Goal: Task Accomplishment & Management: Complete application form

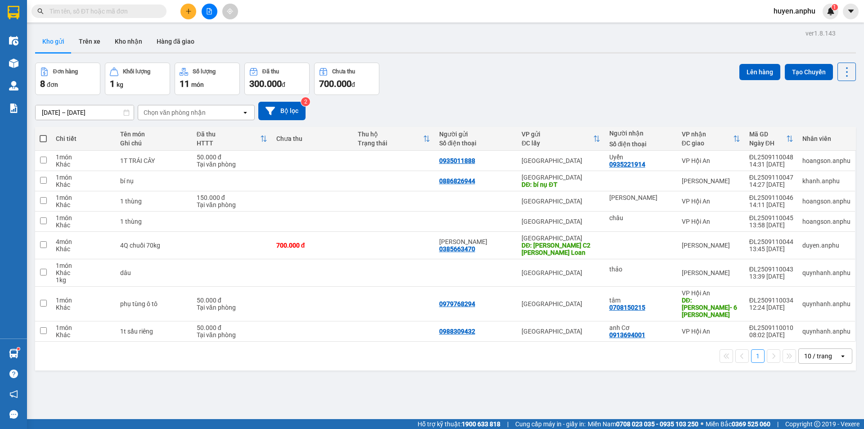
click at [192, 17] on div at bounding box center [208, 12] width 67 height 16
click at [187, 12] on icon "plus" at bounding box center [188, 11] width 6 height 6
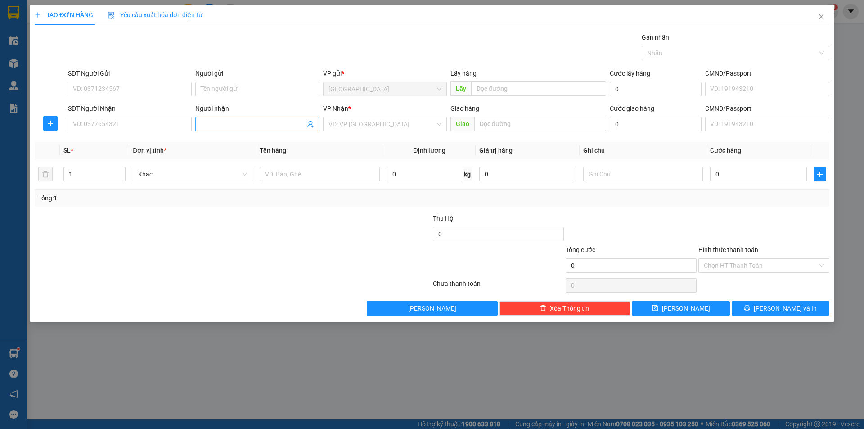
click at [217, 119] on input "Người nhận" at bounding box center [253, 124] width 104 height 10
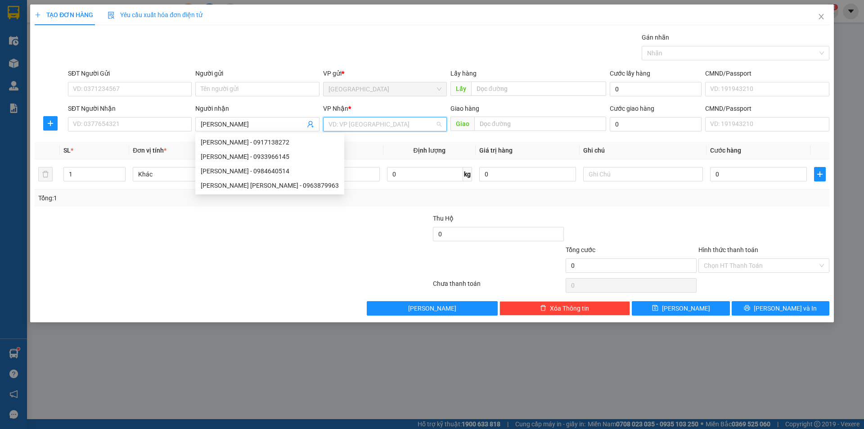
drag, startPoint x: 342, startPoint y: 124, endPoint x: 348, endPoint y: 164, distance: 40.8
click at [342, 124] on input "search" at bounding box center [381, 123] width 107 height 13
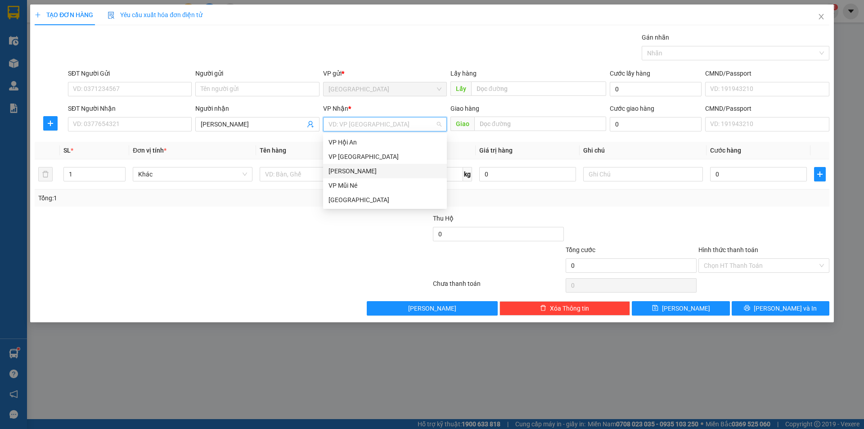
click at [349, 176] on div "[PERSON_NAME]" at bounding box center [385, 171] width 124 height 14
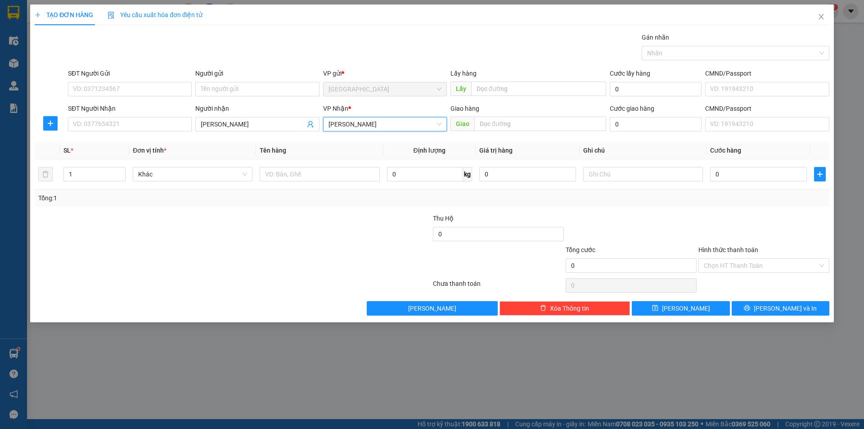
click at [347, 122] on span "[PERSON_NAME]" at bounding box center [384, 123] width 113 height 13
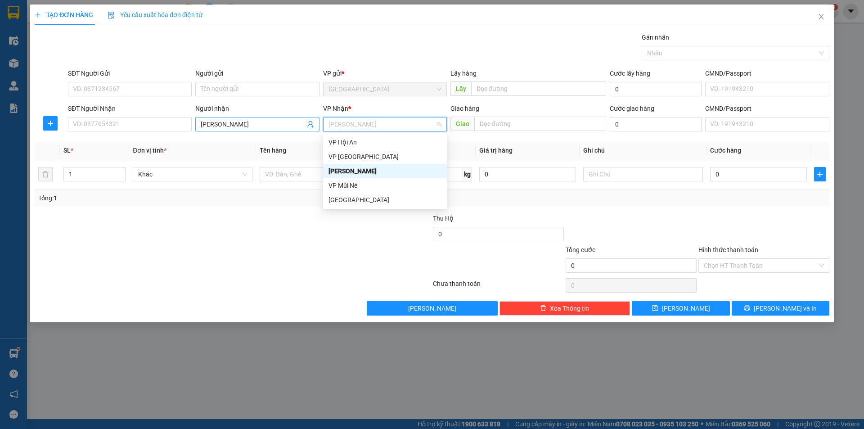
click at [264, 129] on input "[PERSON_NAME]" at bounding box center [253, 124] width 104 height 10
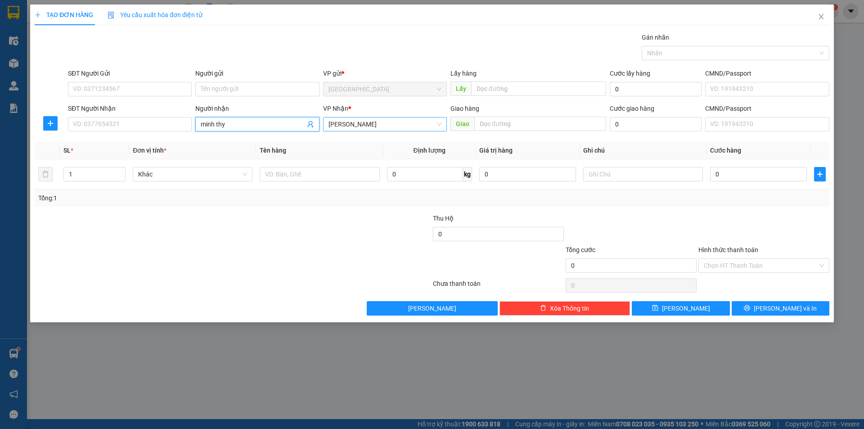
click at [332, 130] on span "[PERSON_NAME]" at bounding box center [384, 123] width 113 height 13
type input "minh thy"
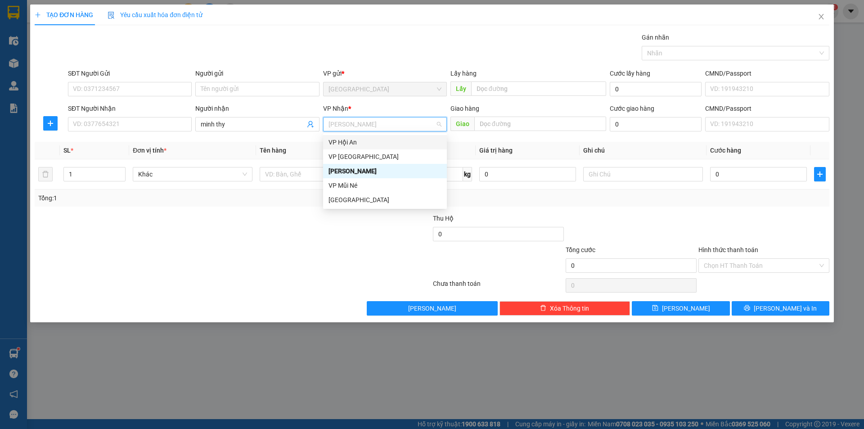
click at [350, 143] on div "VP Hội An" at bounding box center [384, 142] width 113 height 10
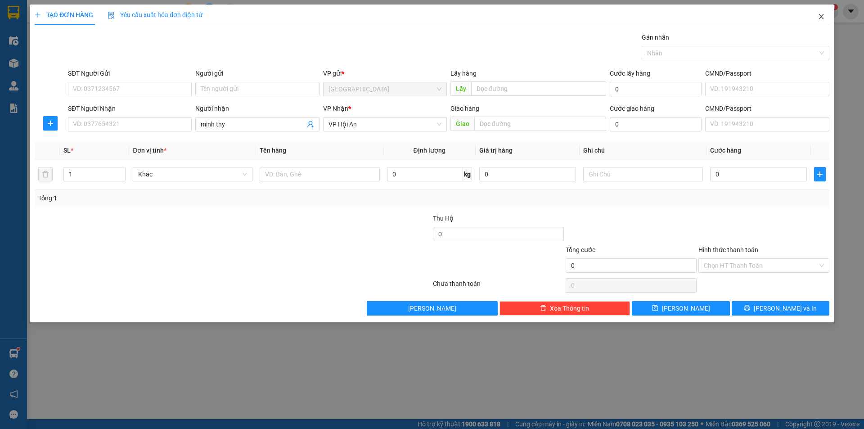
click at [824, 16] on icon "close" at bounding box center [820, 16] width 7 height 7
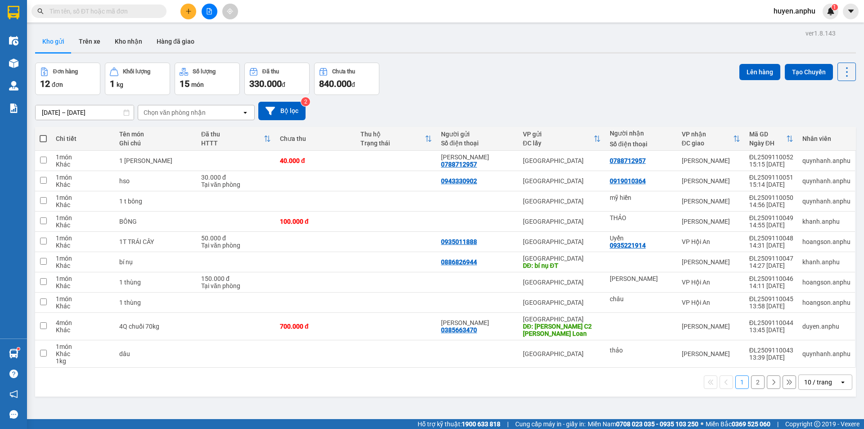
click at [150, 11] on input "text" at bounding box center [102, 11] width 106 height 10
click at [121, 9] on input "text" at bounding box center [102, 11] width 106 height 10
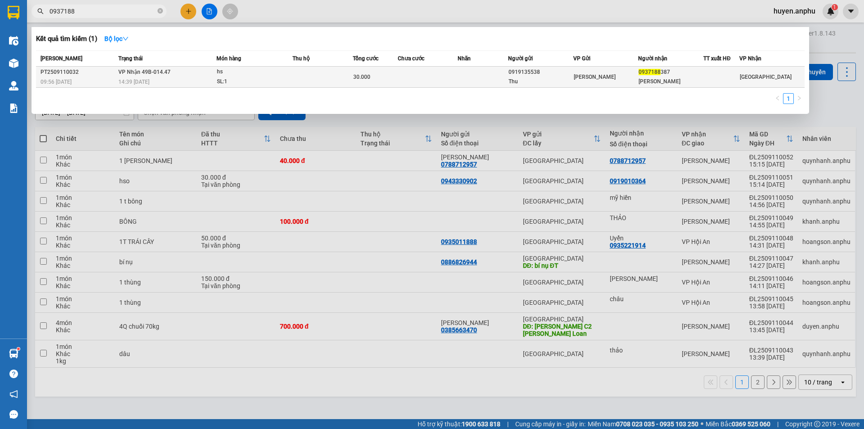
type input "0937188"
click at [271, 81] on div "SL: 1" at bounding box center [250, 82] width 67 height 10
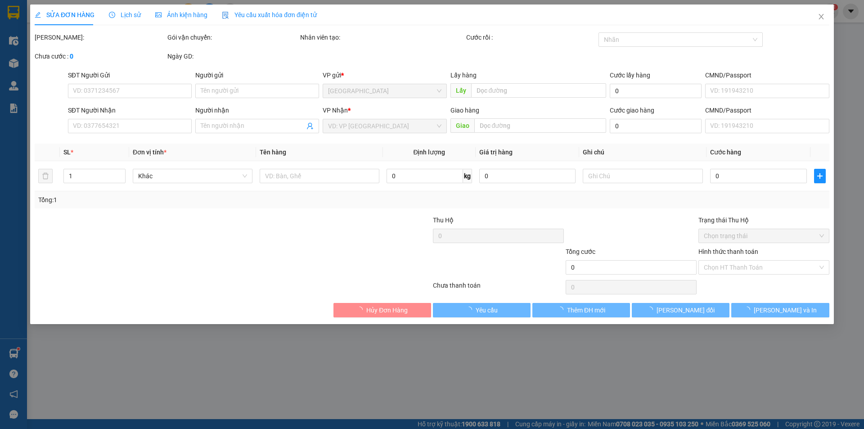
type input "0919135538"
type input "Thu"
type input "0937188387"
type input "[PERSON_NAME]"
type input "30.000"
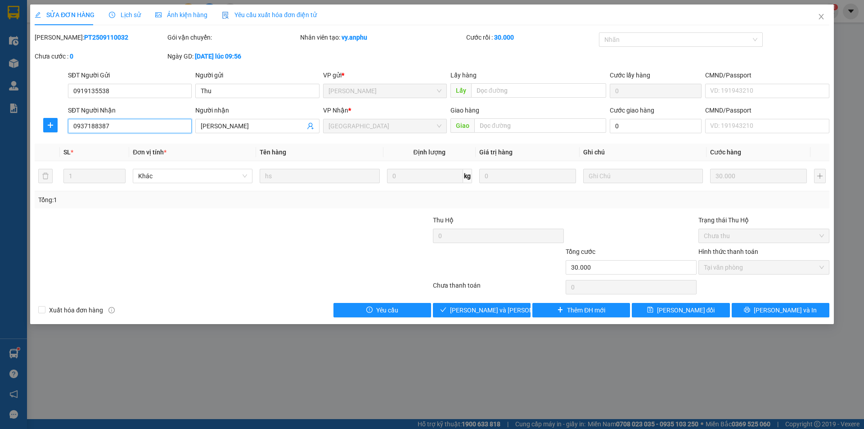
click at [112, 123] on input "0937188387" at bounding box center [130, 126] width 124 height 14
click at [101, 123] on input "0937188387" at bounding box center [130, 126] width 124 height 14
type input "0937188987"
click at [683, 313] on span "[PERSON_NAME] đổi" at bounding box center [686, 310] width 58 height 10
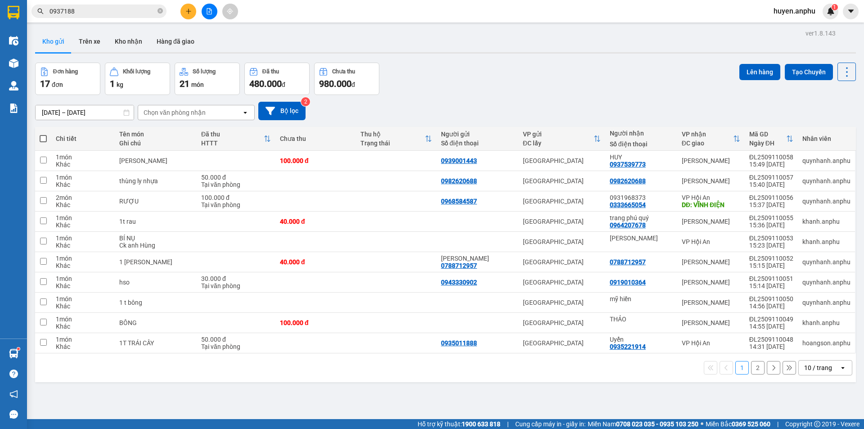
click at [184, 12] on button at bounding box center [188, 12] width 16 height 16
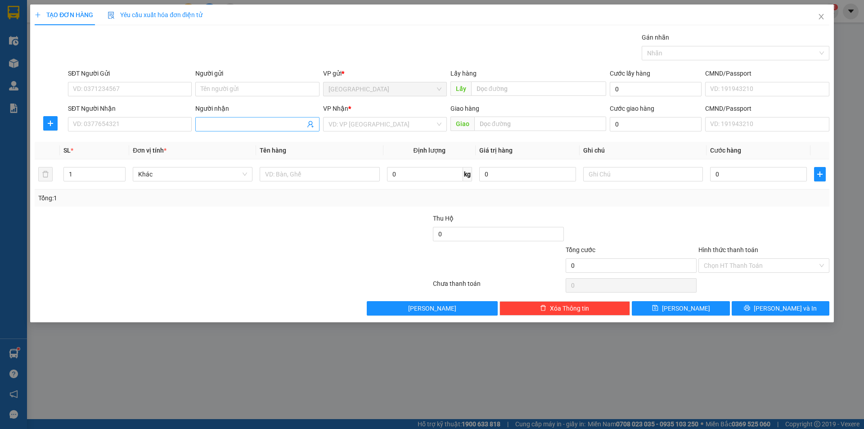
click at [214, 125] on input "Người nhận" at bounding box center [253, 124] width 104 height 10
type input "t"
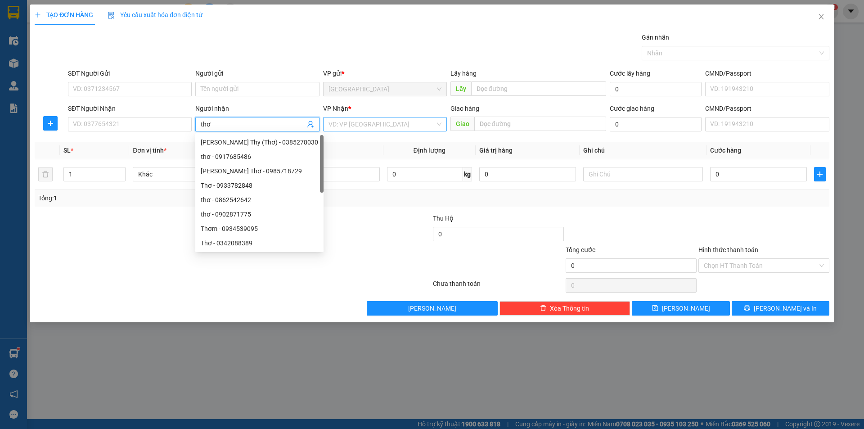
type input "thơ"
click at [365, 122] on input "search" at bounding box center [381, 123] width 107 height 13
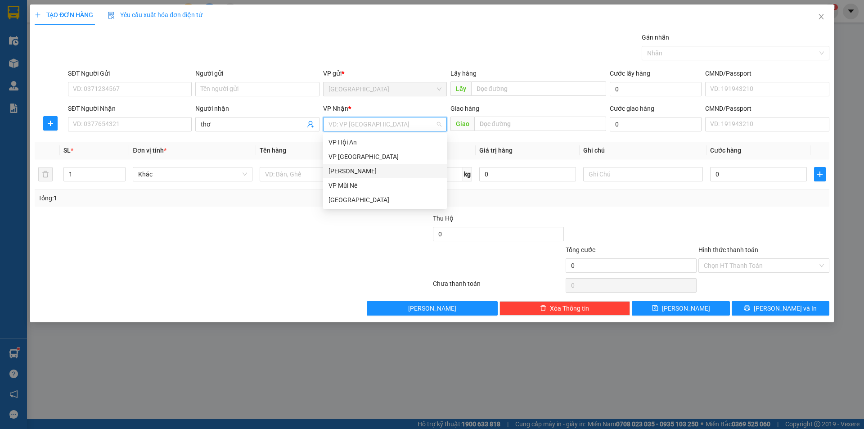
click at [352, 170] on div "[PERSON_NAME]" at bounding box center [384, 171] width 113 height 10
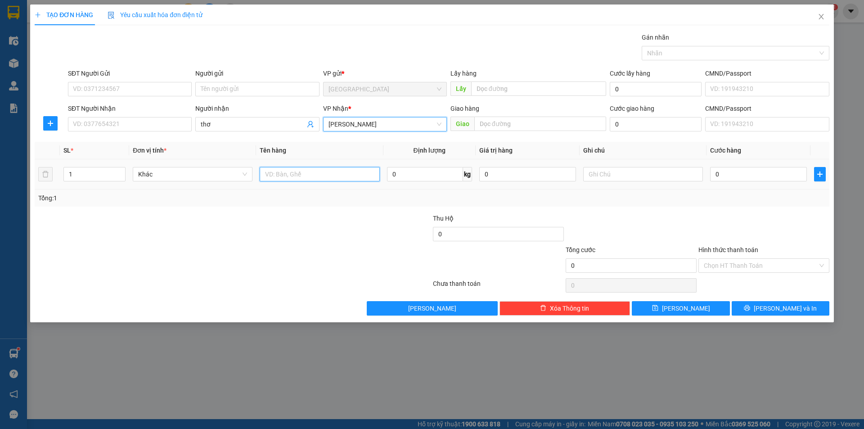
click at [309, 170] on input "text" at bounding box center [320, 174] width 120 height 14
type input "rau"
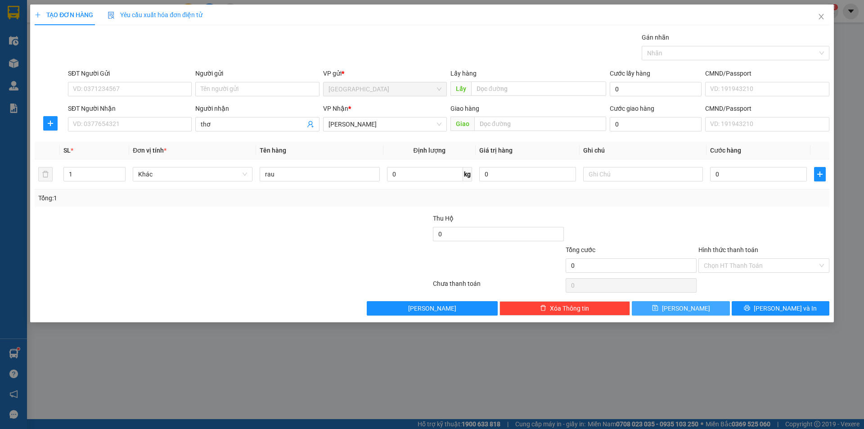
click at [699, 302] on button "[PERSON_NAME]" at bounding box center [681, 308] width 98 height 14
click at [127, 126] on input "SĐT Người Nhận" at bounding box center [130, 124] width 124 height 14
type input "0"
click at [266, 123] on input "Người nhận" at bounding box center [253, 124] width 104 height 10
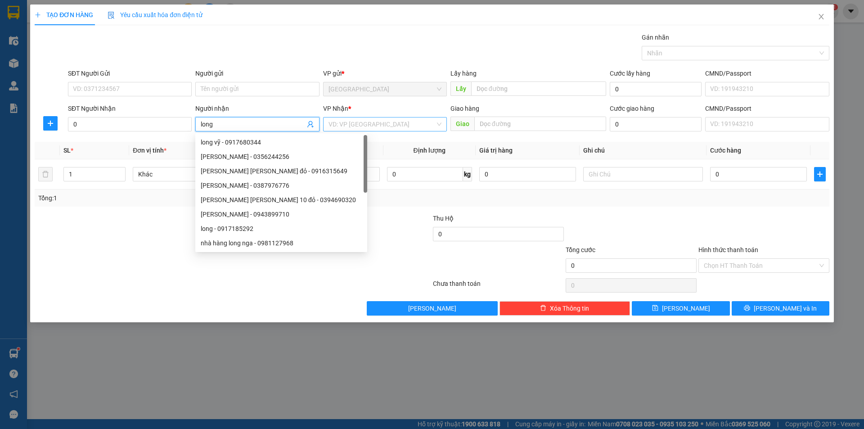
type input "long"
click at [376, 125] on input "search" at bounding box center [381, 123] width 107 height 13
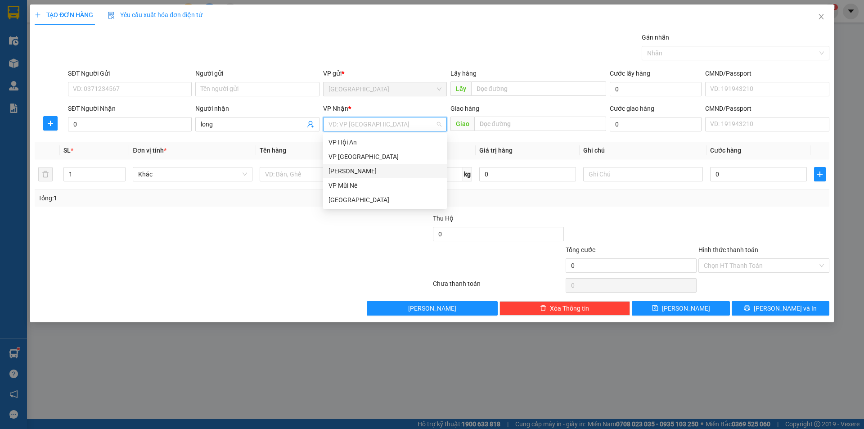
drag, startPoint x: 360, startPoint y: 175, endPoint x: 320, endPoint y: 155, distance: 44.7
click at [359, 175] on div "[PERSON_NAME]" at bounding box center [384, 171] width 113 height 10
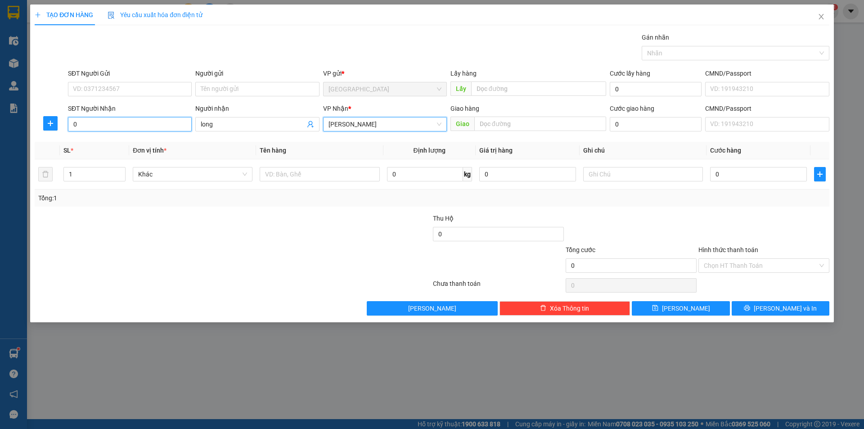
click at [178, 129] on input "0" at bounding box center [130, 124] width 124 height 14
click at [124, 136] on div "0963074174" at bounding box center [130, 142] width 124 height 14
type input "0963074174"
type input "50.000"
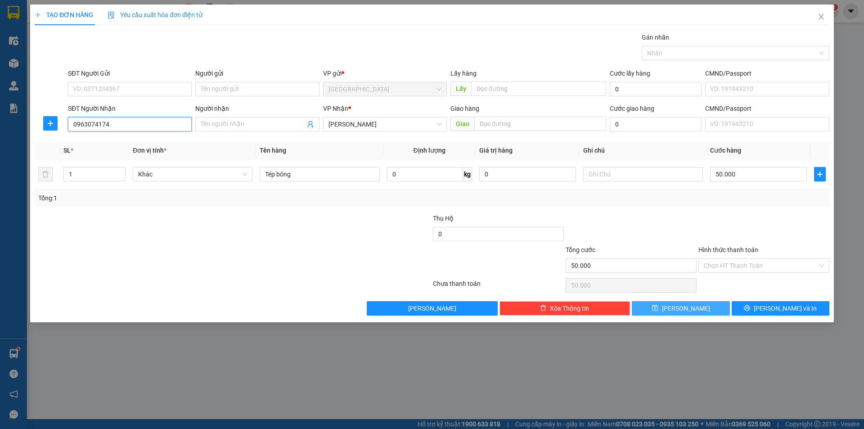
type input "0963074174"
click at [694, 304] on button "[PERSON_NAME]" at bounding box center [681, 308] width 98 height 14
type input "0"
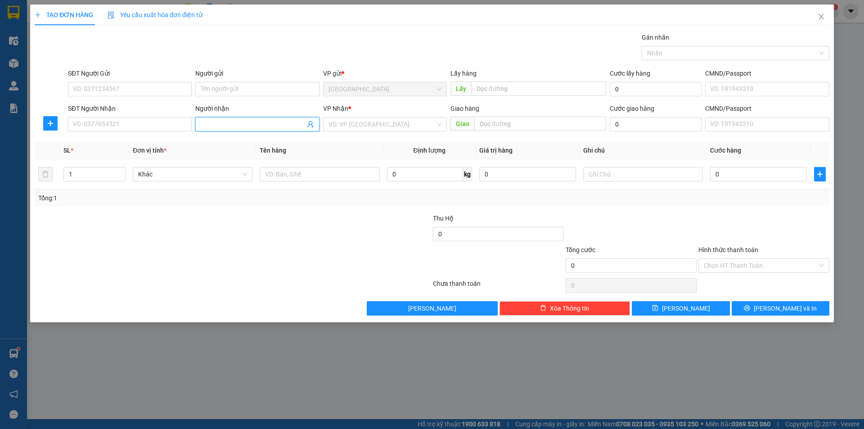
click at [248, 118] on span at bounding box center [257, 124] width 124 height 14
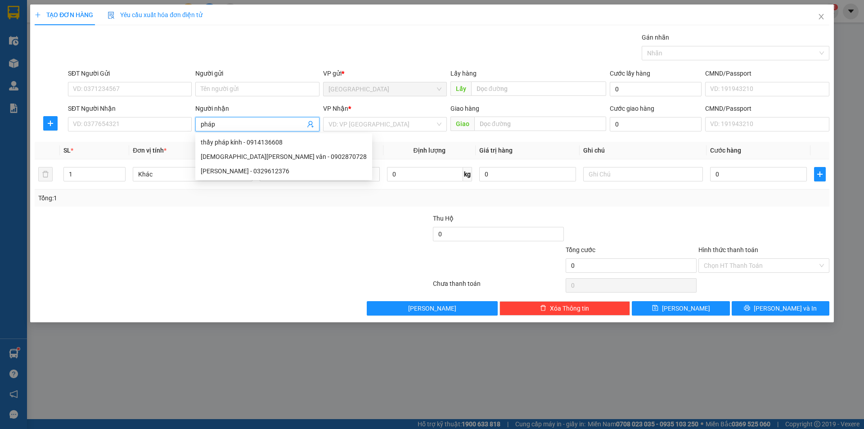
type input "pháp"
click at [349, 117] on div "VP Nhận *" at bounding box center [385, 109] width 124 height 13
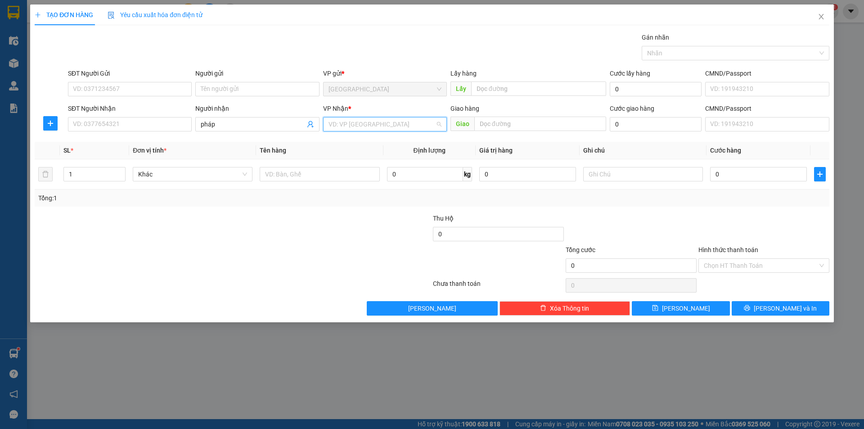
click at [358, 120] on input "search" at bounding box center [381, 123] width 107 height 13
click at [361, 170] on div "[PERSON_NAME]" at bounding box center [384, 171] width 113 height 10
click at [303, 171] on input "text" at bounding box center [320, 174] width 120 height 14
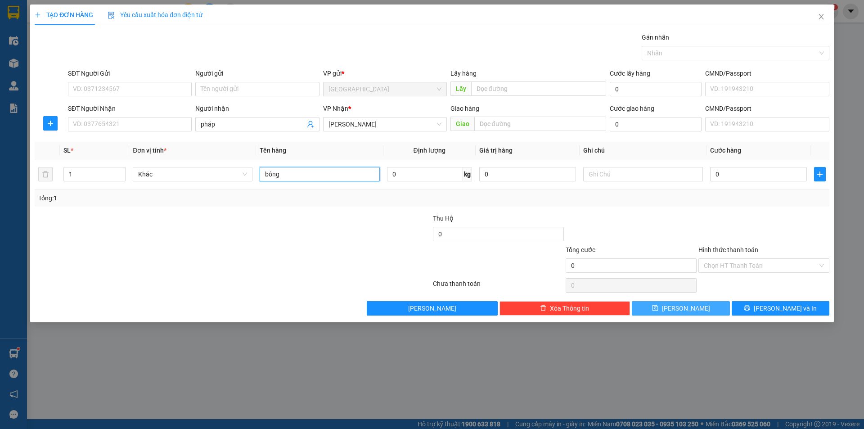
type input "bông"
click at [658, 309] on icon "save" at bounding box center [655, 308] width 6 height 6
click at [116, 90] on input "SĐT Người Gửi" at bounding box center [130, 89] width 124 height 14
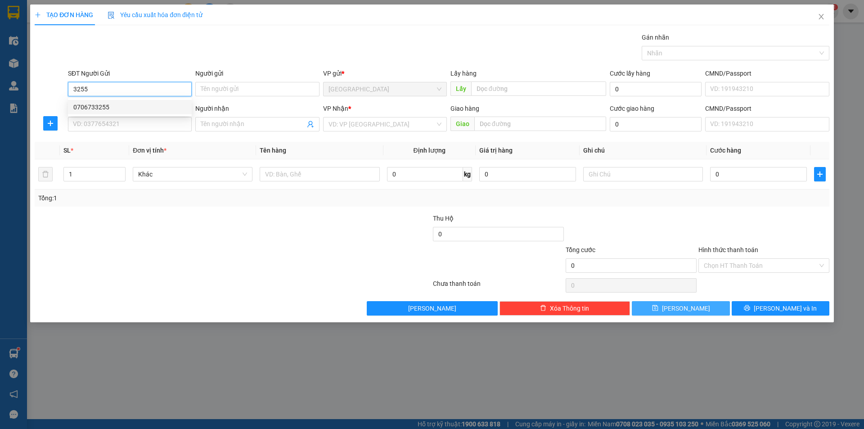
click at [105, 106] on div "0706733255" at bounding box center [129, 107] width 113 height 10
type input "0706733255"
type input "[PERSON_NAME] ĐỨC [PERSON_NAME]"
type input "0706733255"
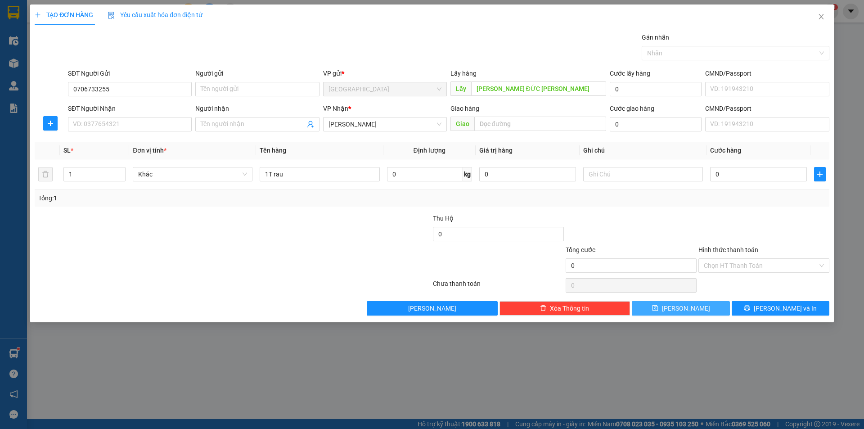
click at [669, 314] on button "[PERSON_NAME]" at bounding box center [681, 308] width 98 height 14
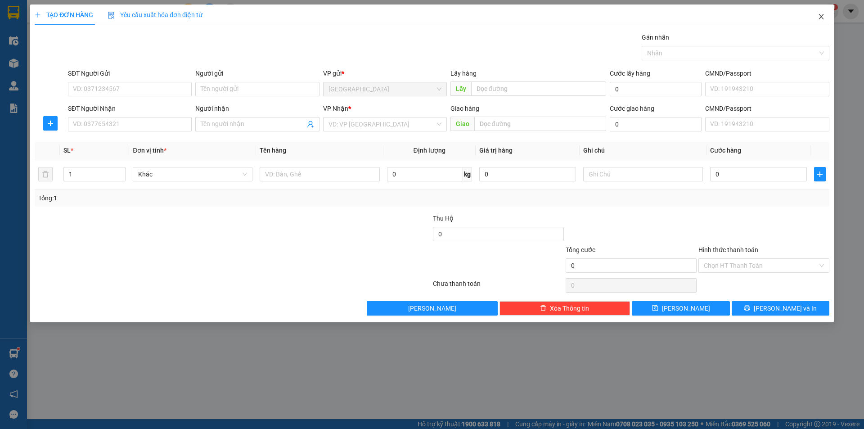
click at [825, 19] on span "Close" at bounding box center [820, 16] width 25 height 25
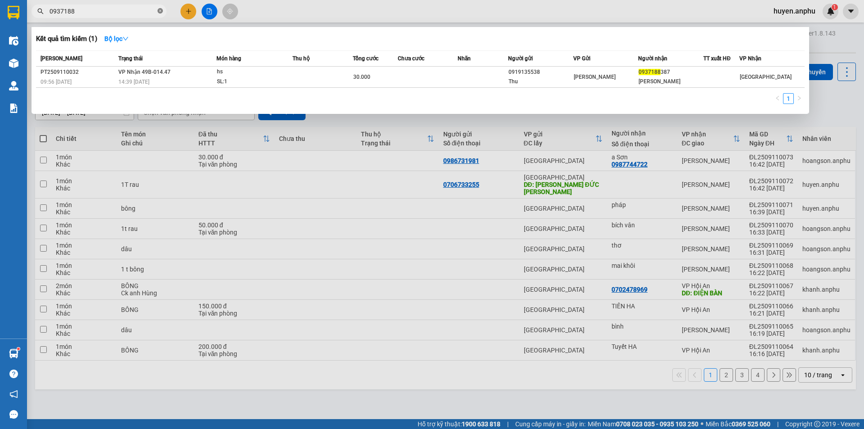
drag, startPoint x: 159, startPoint y: 12, endPoint x: 137, endPoint y: 8, distance: 22.9
click at [158, 12] on icon "close-circle" at bounding box center [159, 10] width 5 height 5
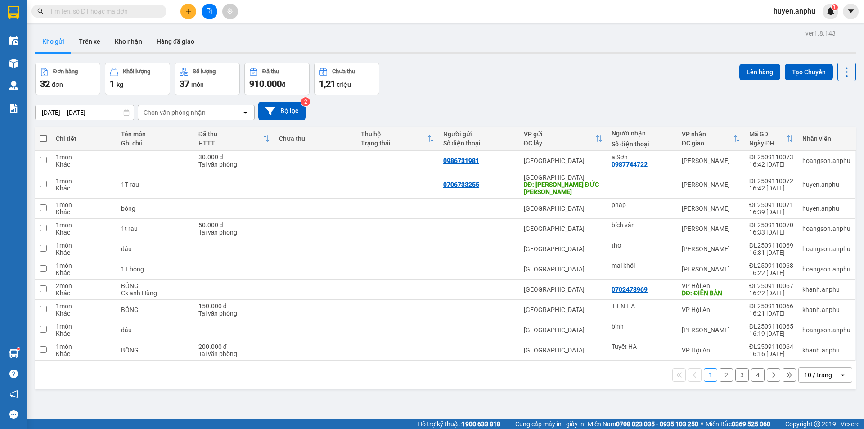
paste input "0937188387"
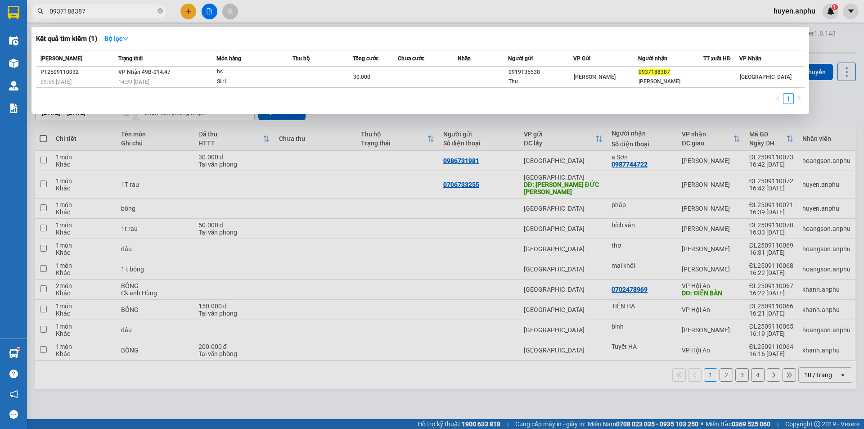
click at [130, 9] on input "0937188387" at bounding box center [102, 11] width 106 height 10
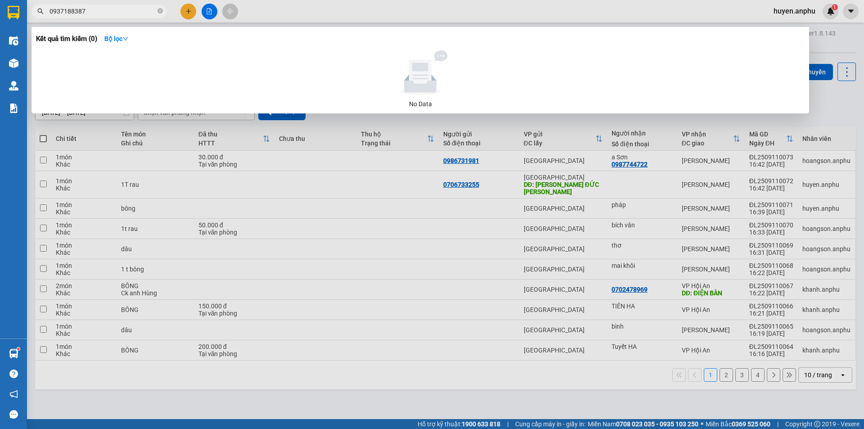
drag, startPoint x: 69, startPoint y: 13, endPoint x: 33, endPoint y: 13, distance: 35.5
click at [32, 14] on span "0937188387" at bounding box center [98, 10] width 135 height 13
type input "0937188387"
click at [823, 110] on div at bounding box center [432, 214] width 864 height 429
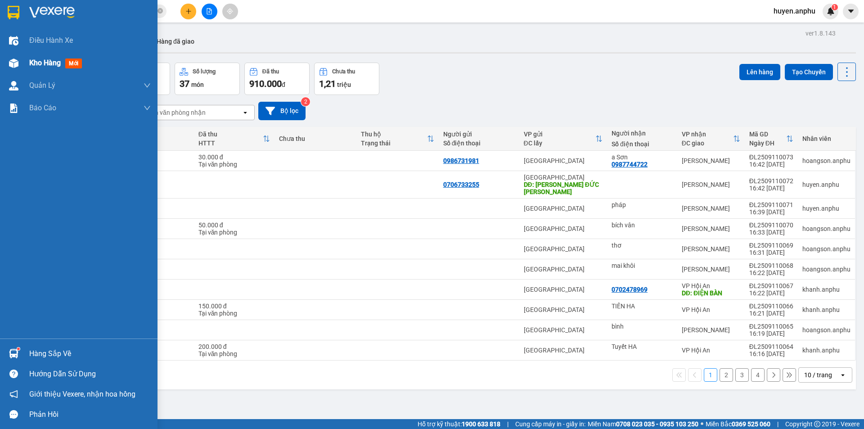
click at [7, 59] on div at bounding box center [14, 63] width 16 height 16
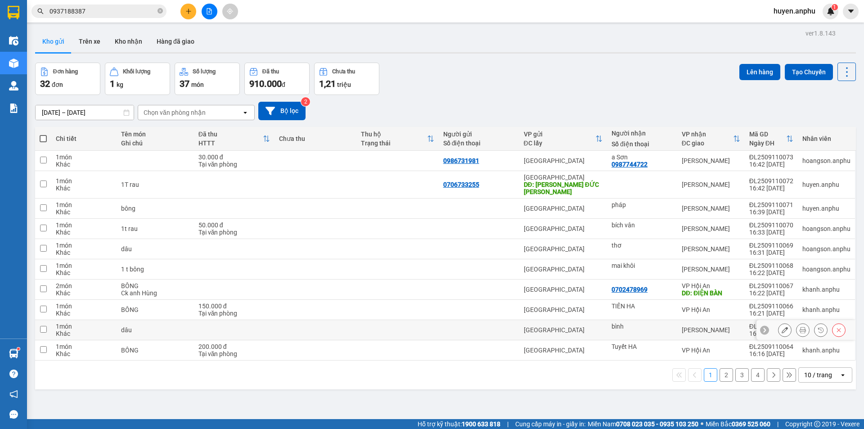
scroll to position [41, 0]
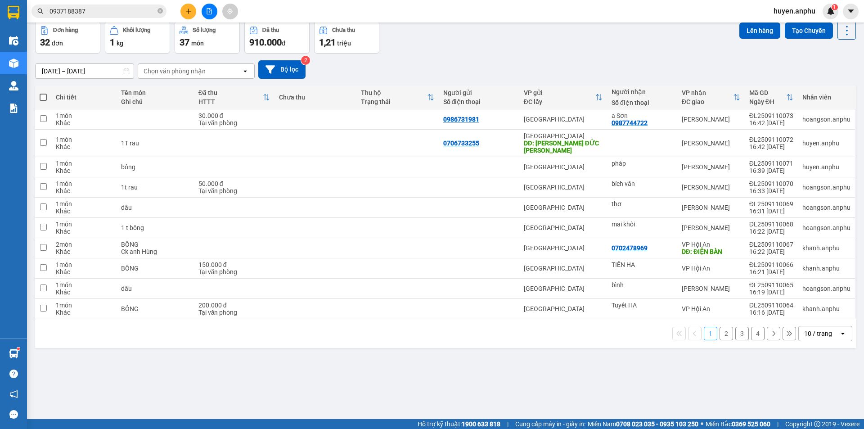
click at [804, 329] on div "10 / trang" at bounding box center [818, 333] width 28 height 9
drag, startPoint x: 802, startPoint y: 310, endPoint x: 753, endPoint y: 305, distance: 49.8
click at [792, 310] on div "100 / trang" at bounding box center [818, 306] width 54 height 16
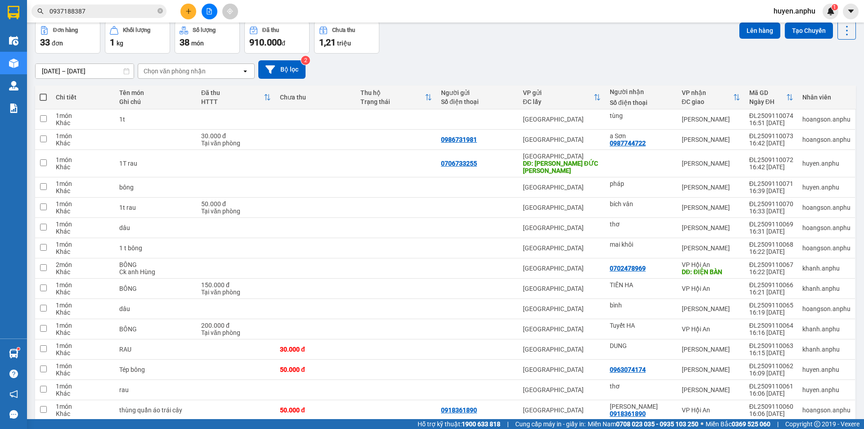
click at [42, 98] on span at bounding box center [43, 97] width 7 height 7
click at [43, 93] on input "checkbox" at bounding box center [43, 93] width 0 height 0
checkbox input "true"
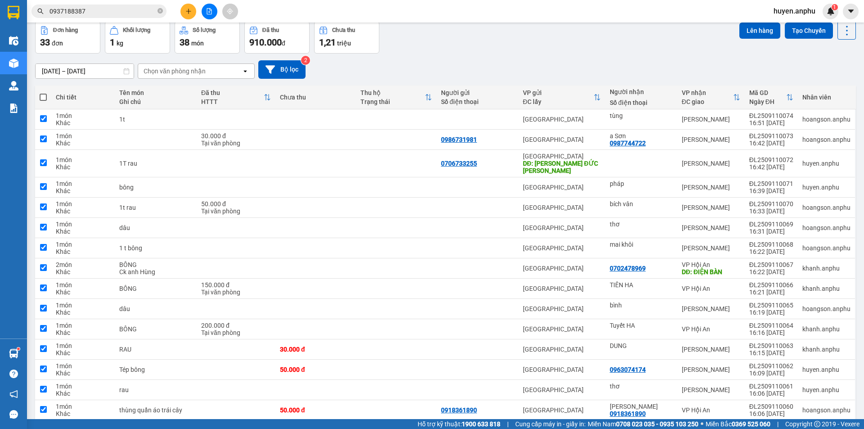
checkbox input "true"
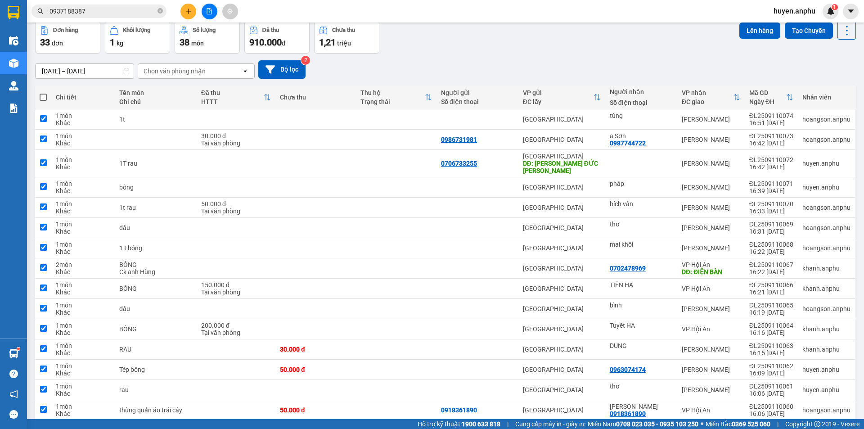
checkbox input "true"
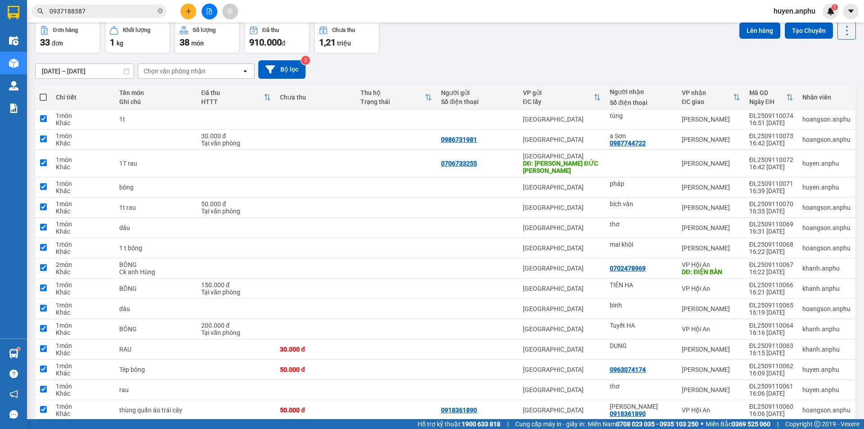
checkbox input "true"
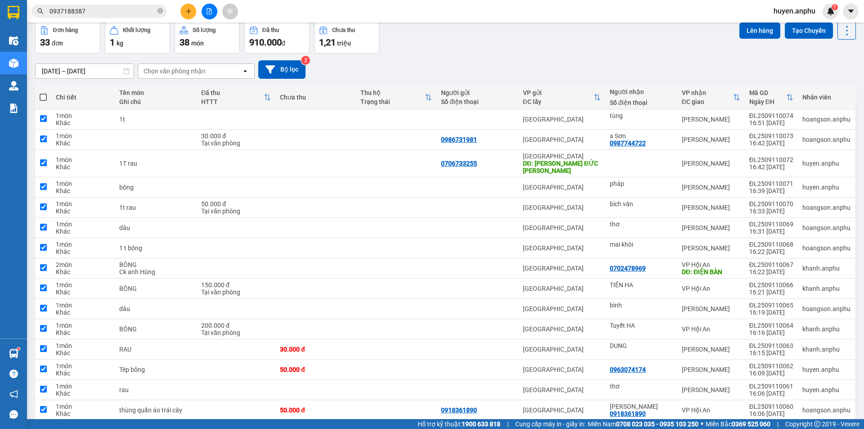
checkbox input "true"
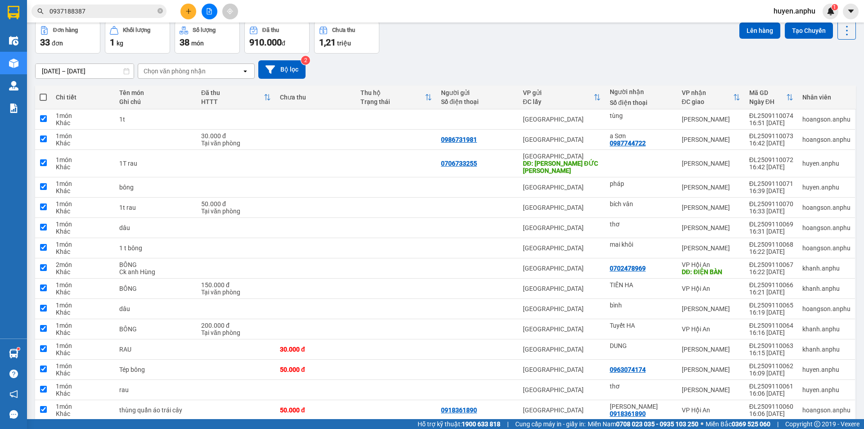
checkbox input "true"
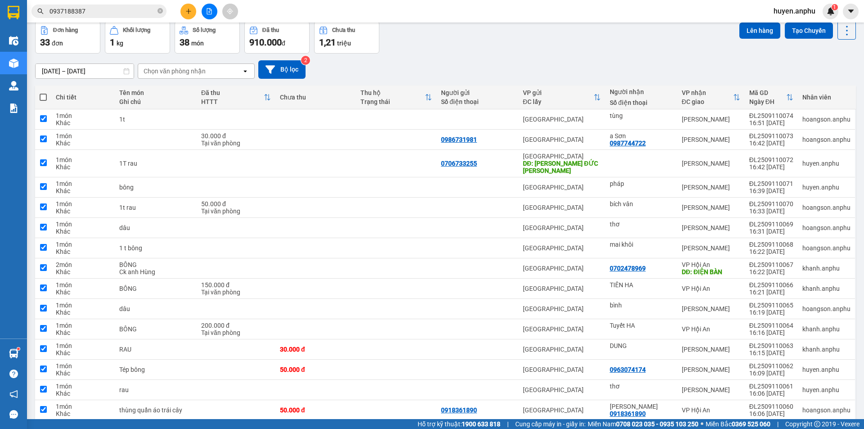
checkbox input "true"
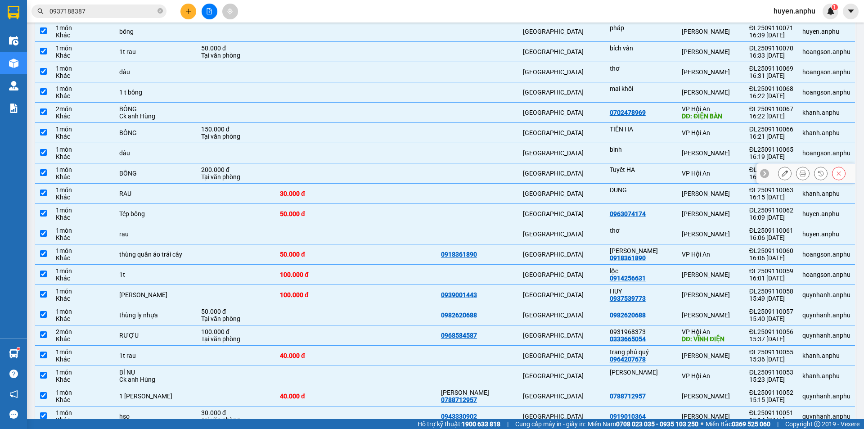
scroll to position [221, 0]
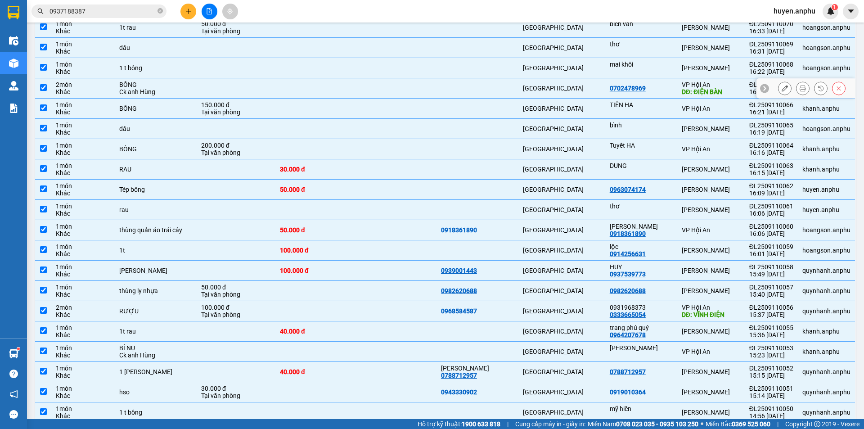
click at [48, 80] on td at bounding box center [43, 88] width 16 height 20
checkbox input "false"
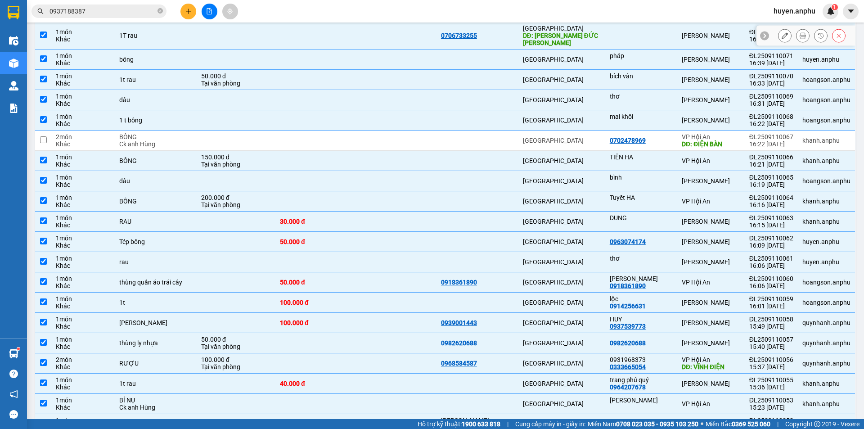
scroll to position [176, 0]
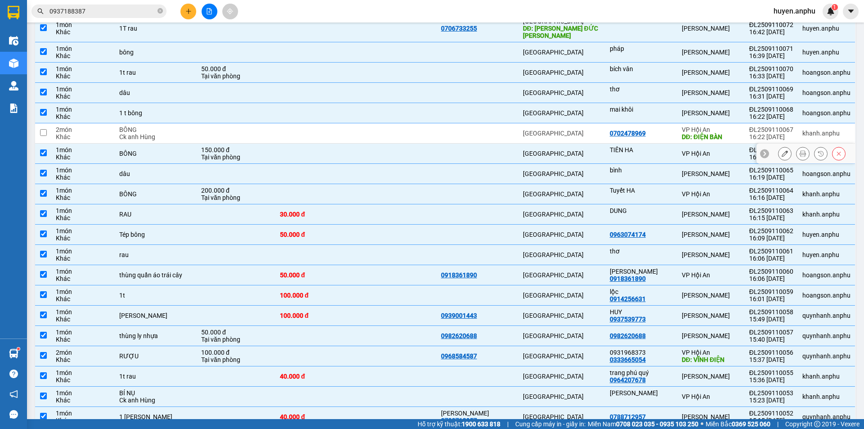
click at [47, 144] on td at bounding box center [43, 153] width 16 height 20
checkbox input "false"
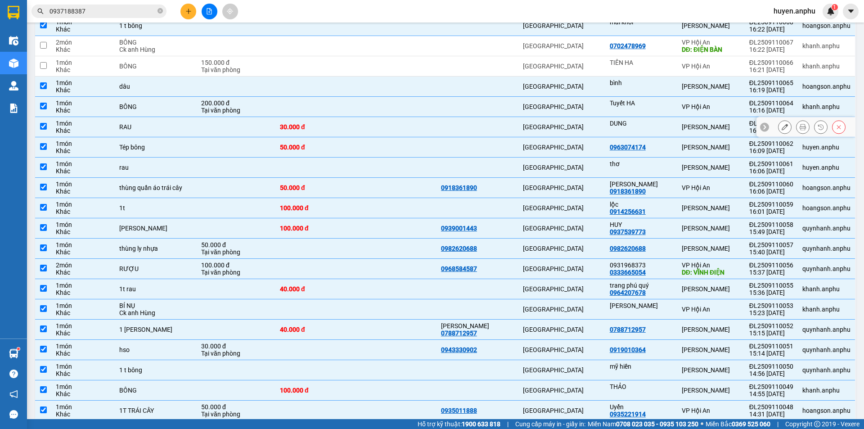
scroll to position [266, 0]
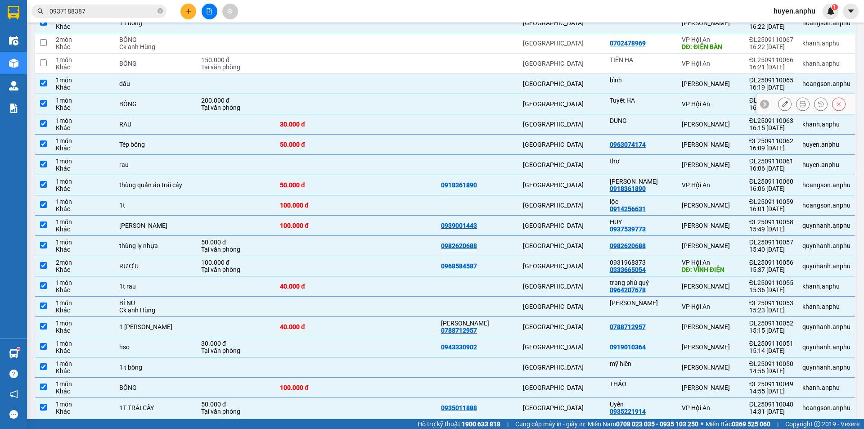
click at [47, 96] on td at bounding box center [43, 104] width 16 height 20
checkbox input "false"
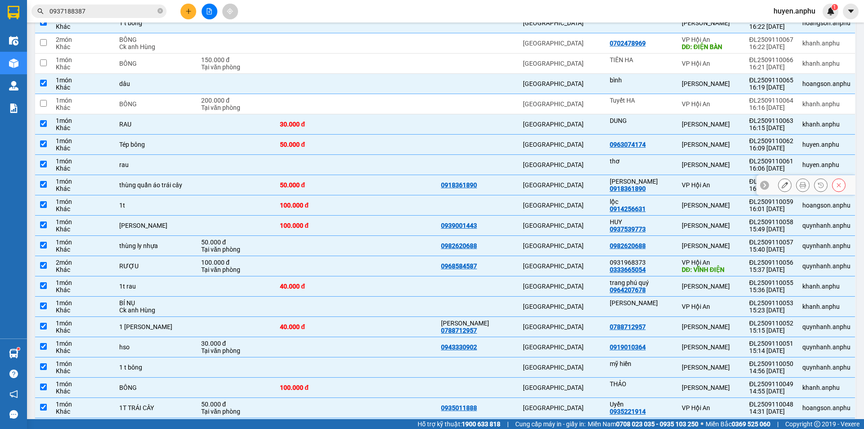
click at [41, 181] on input "checkbox" at bounding box center [43, 184] width 7 height 7
checkbox input "false"
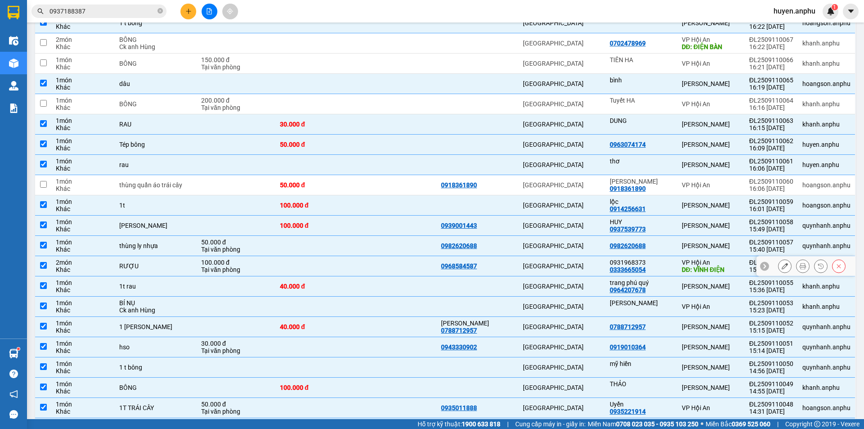
click at [48, 256] on td at bounding box center [43, 266] width 16 height 20
checkbox input "false"
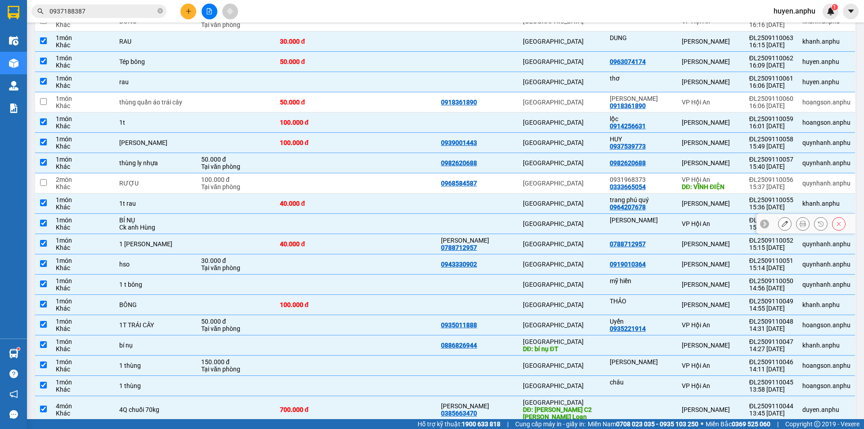
scroll to position [401, 0]
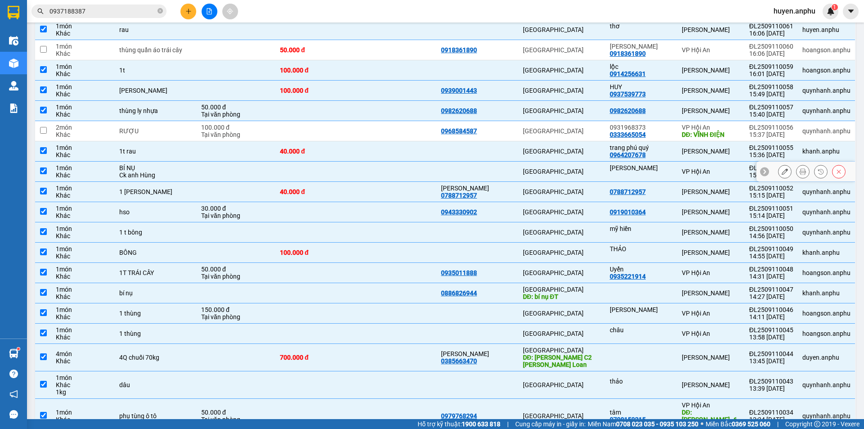
click at [46, 163] on td at bounding box center [43, 171] width 16 height 20
checkbox input "false"
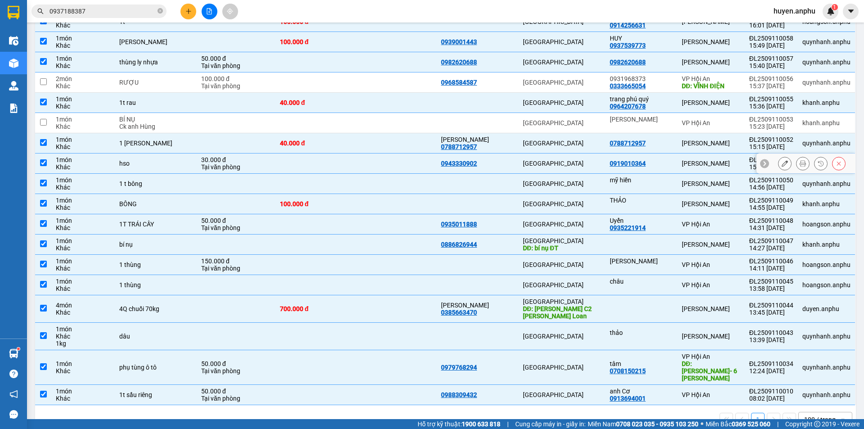
scroll to position [451, 0]
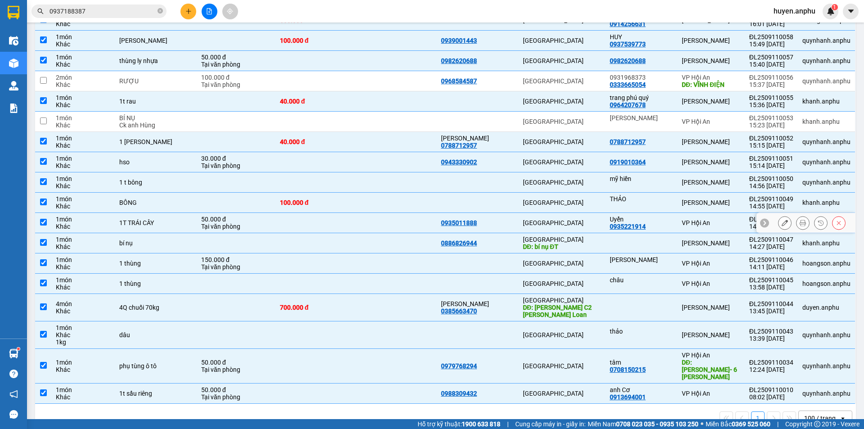
click at [39, 213] on td at bounding box center [43, 223] width 16 height 20
checkbox input "false"
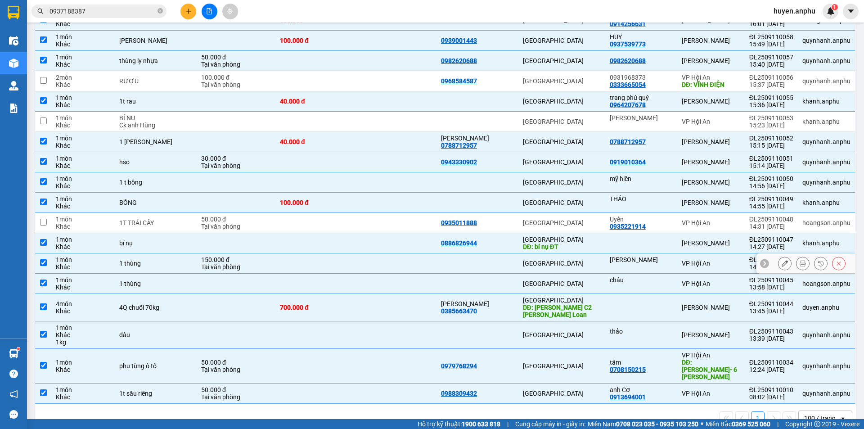
click at [49, 256] on td at bounding box center [43, 263] width 16 height 20
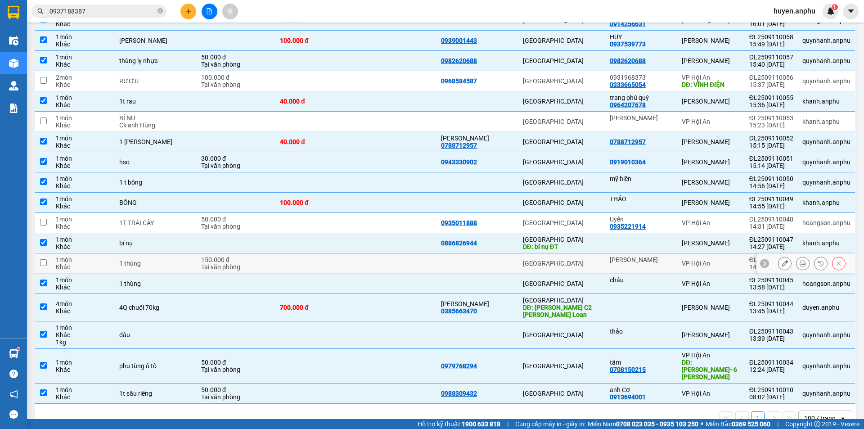
checkbox input "false"
click at [47, 274] on td at bounding box center [43, 283] width 16 height 20
checkbox input "false"
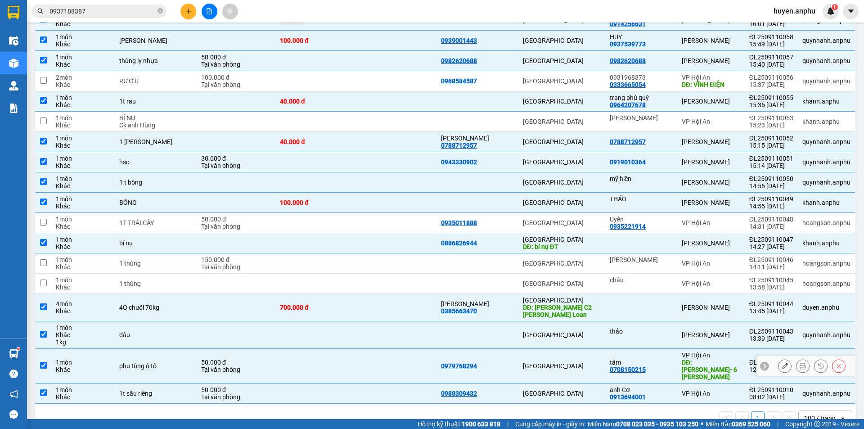
click at [41, 362] on input "checkbox" at bounding box center [43, 365] width 7 height 7
checkbox input "false"
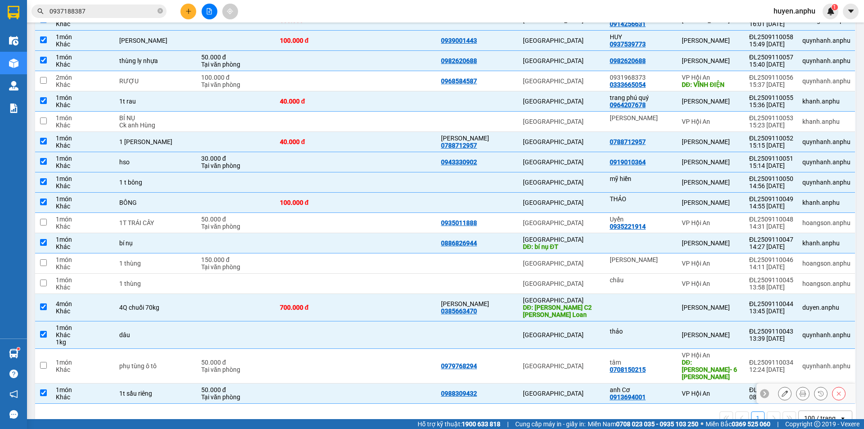
click at [43, 389] on input "checkbox" at bounding box center [43, 392] width 7 height 7
checkbox input "false"
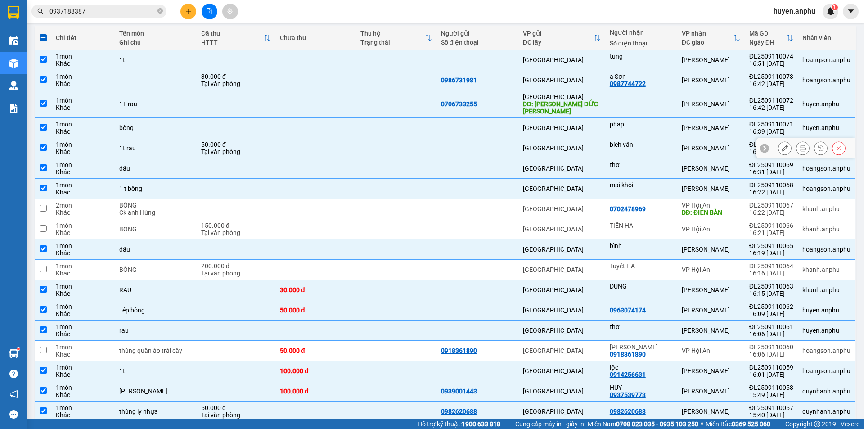
scroll to position [46, 0]
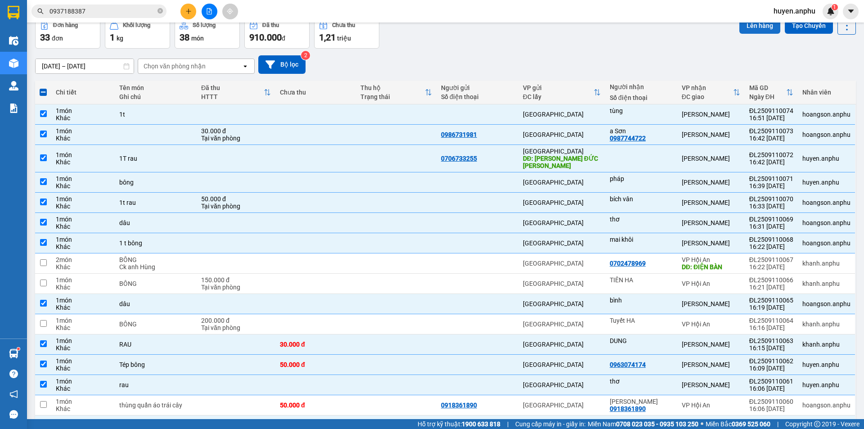
click at [757, 28] on button "Lên hàng" at bounding box center [759, 26] width 41 height 16
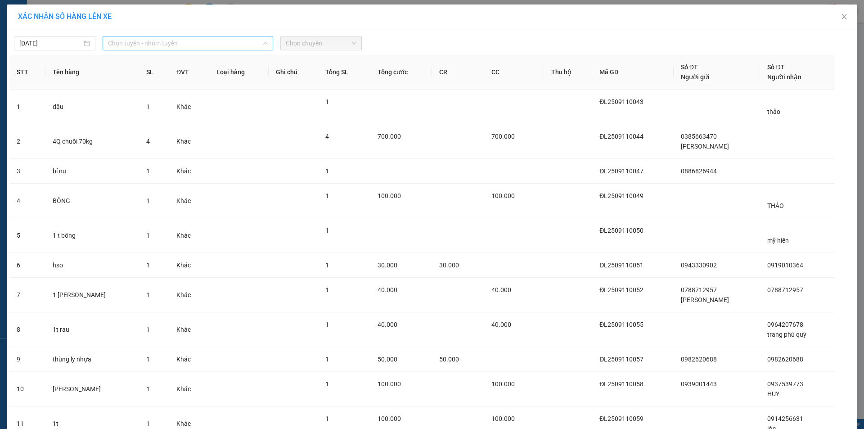
click at [126, 46] on span "Chọn tuyến - nhóm tuyến" at bounding box center [188, 42] width 160 height 13
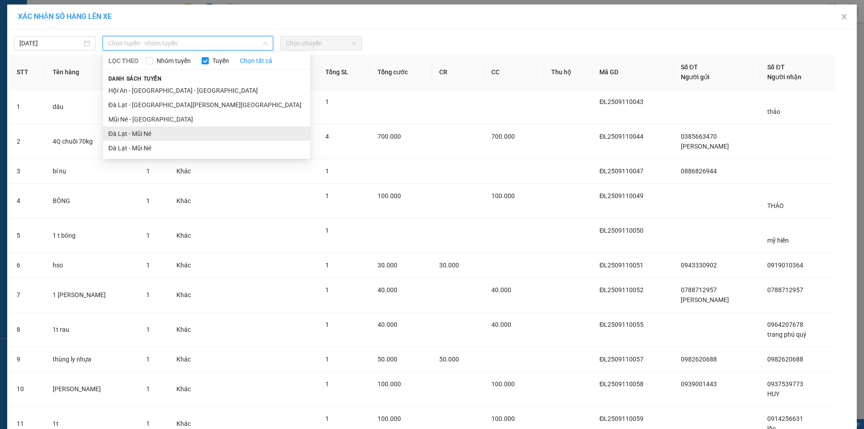
click at [135, 135] on li "Đà Lạt - Mũi Né" at bounding box center [206, 133] width 207 height 14
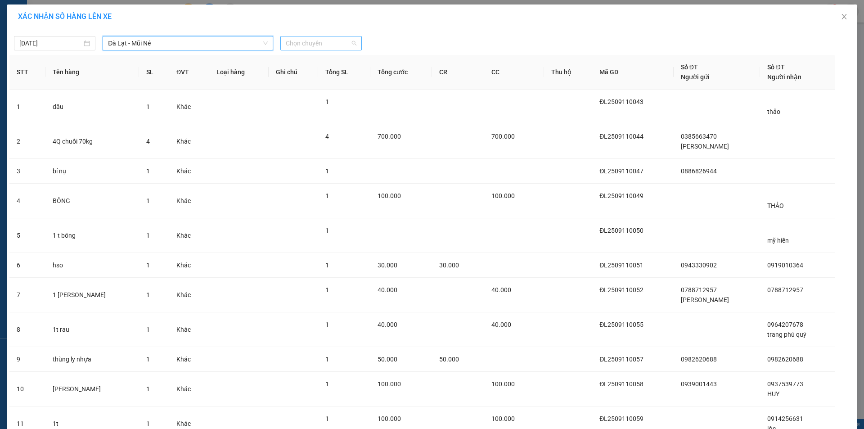
click at [315, 43] on span "Chọn chuyến" at bounding box center [321, 42] width 71 height 13
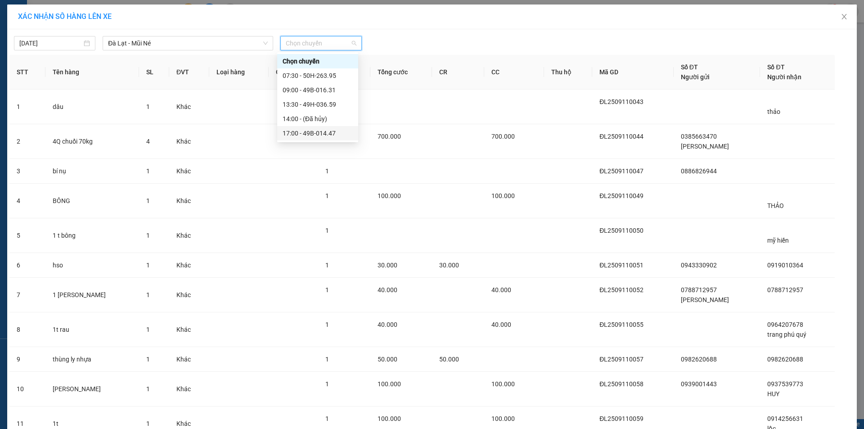
click at [313, 133] on div "17:00 - 49B-014.47" at bounding box center [317, 133] width 70 height 10
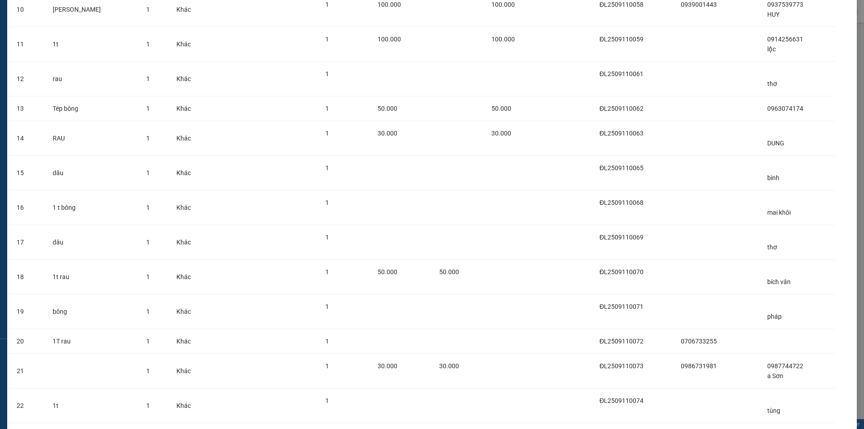
scroll to position [444, 0]
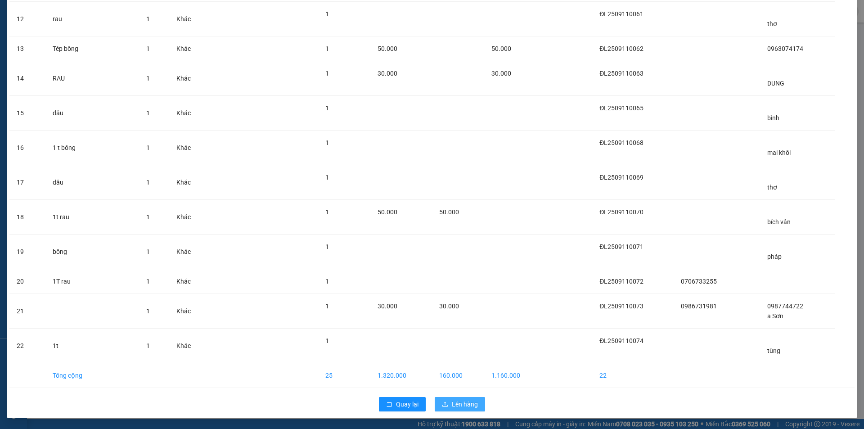
click at [459, 403] on span "Lên hàng" at bounding box center [465, 404] width 26 height 10
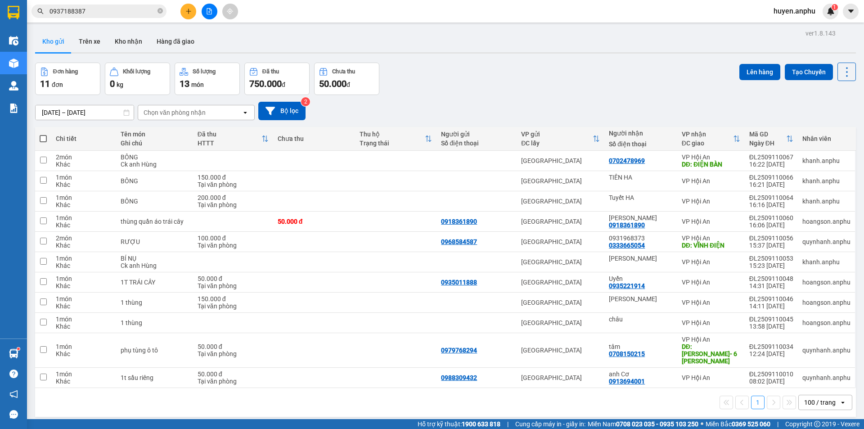
click at [211, 14] on button at bounding box center [210, 12] width 16 height 16
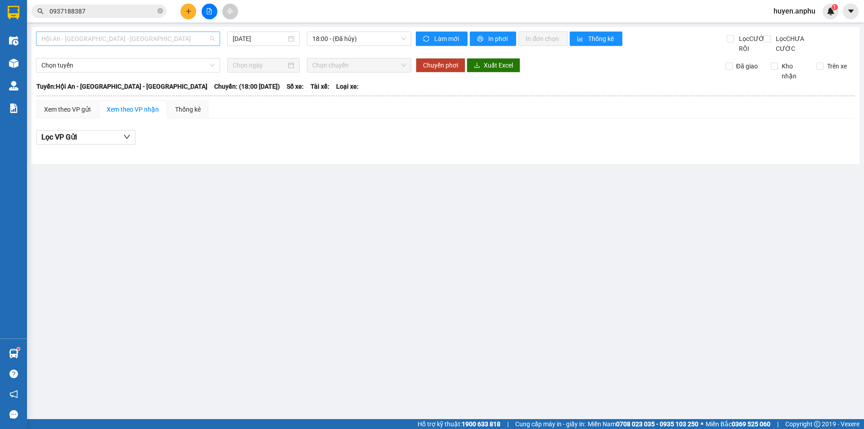
click at [78, 38] on span "Hội An - [GEOGRAPHIC_DATA] - [GEOGRAPHIC_DATA]" at bounding box center [127, 38] width 173 height 13
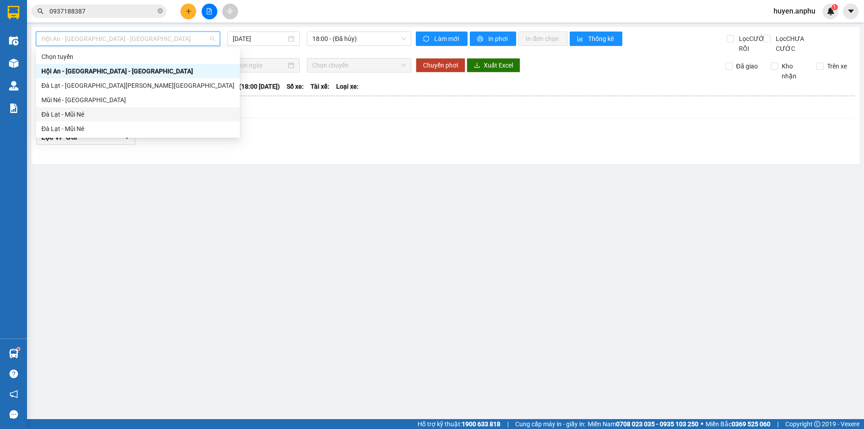
click at [77, 112] on div "Đà Lạt - Mũi Né" at bounding box center [137, 114] width 193 height 10
type input "[DATE]"
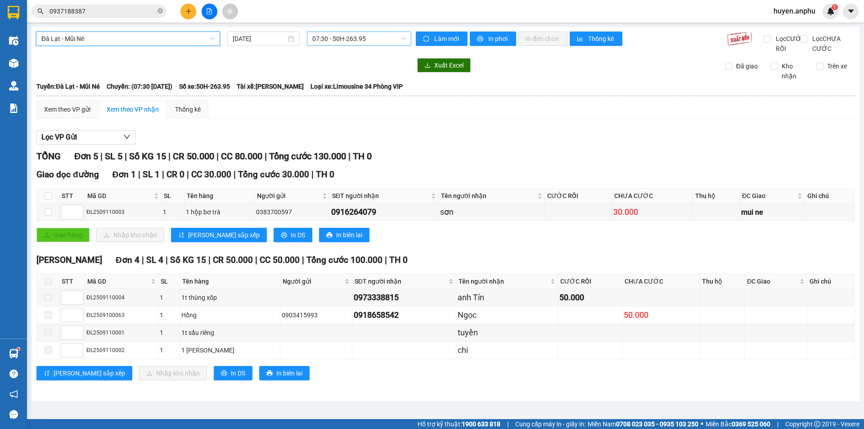
click at [327, 40] on span "07:30 - 50H-263.95" at bounding box center [359, 38] width 94 height 13
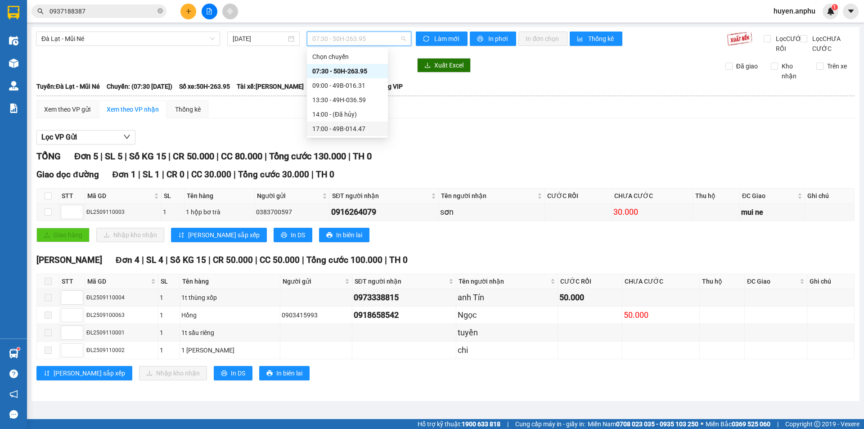
click at [332, 132] on div "17:00 - 49B-014.47" at bounding box center [347, 129] width 70 height 10
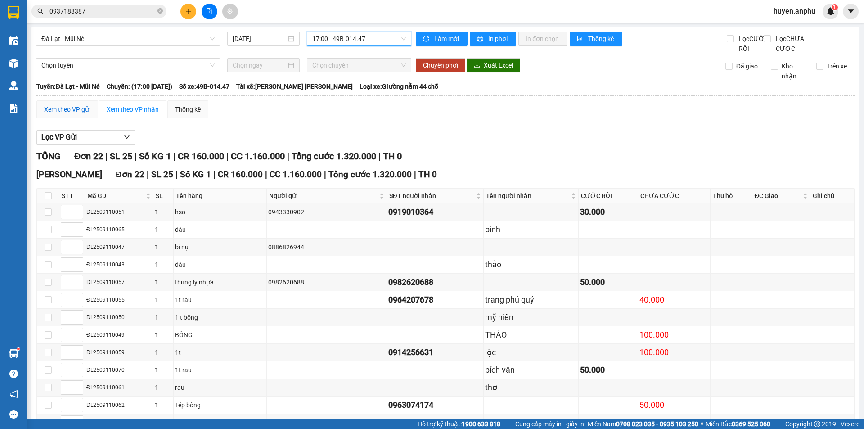
click at [75, 114] on div "Xem theo VP gửi" at bounding box center [67, 109] width 46 height 10
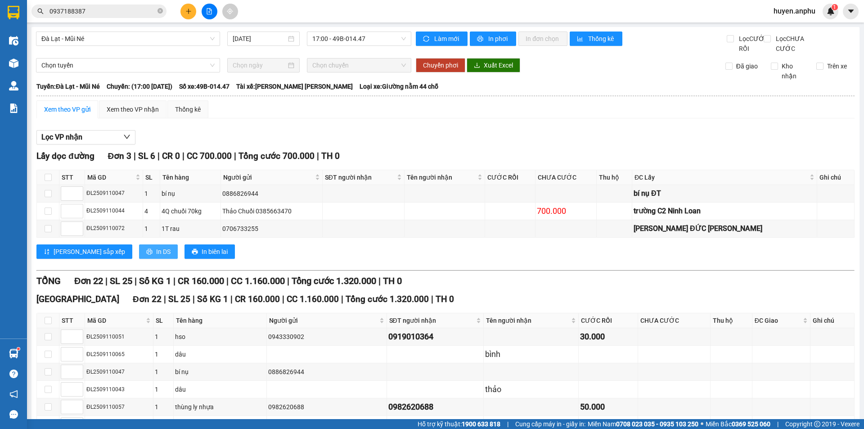
click at [156, 256] on span "In DS" at bounding box center [163, 251] width 14 height 10
click at [128, 114] on div "Xem theo VP nhận" at bounding box center [133, 109] width 52 height 10
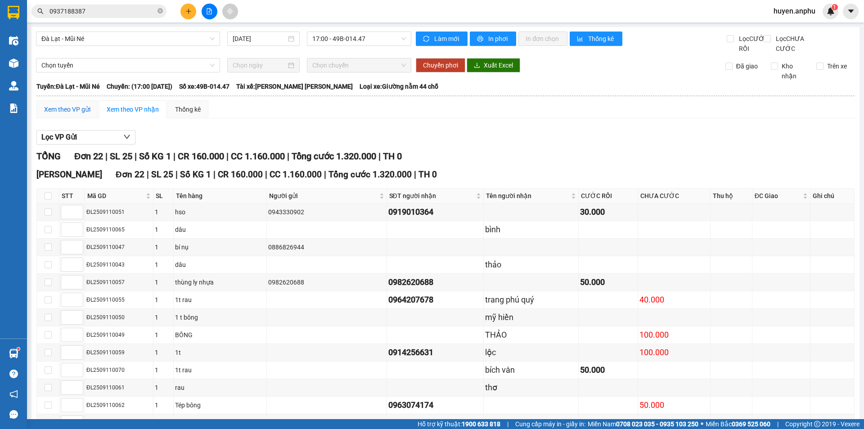
click at [85, 114] on div "Xem theo VP gửi" at bounding box center [67, 109] width 46 height 10
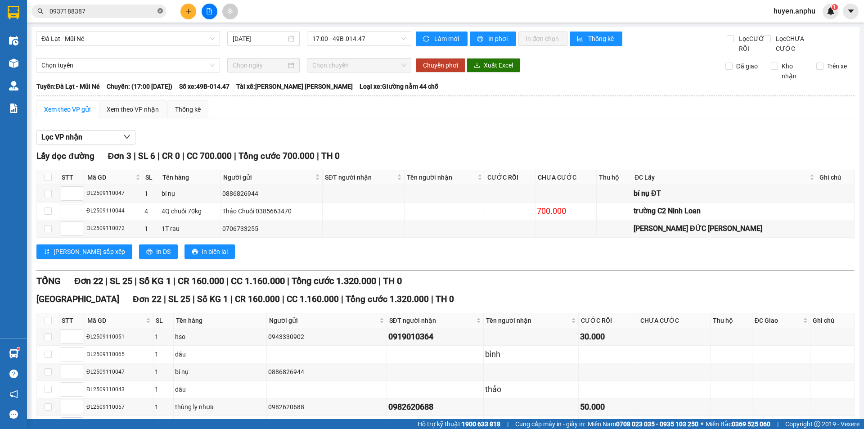
click at [159, 13] on icon "close-circle" at bounding box center [159, 10] width 5 height 5
click at [94, 8] on input "text" at bounding box center [102, 11] width 106 height 10
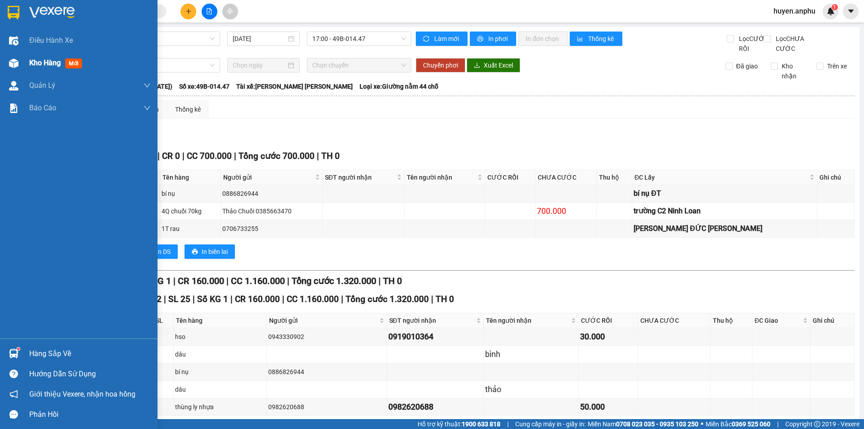
click at [16, 63] on img at bounding box center [13, 62] width 9 height 9
